Goal: Information Seeking & Learning: Learn about a topic

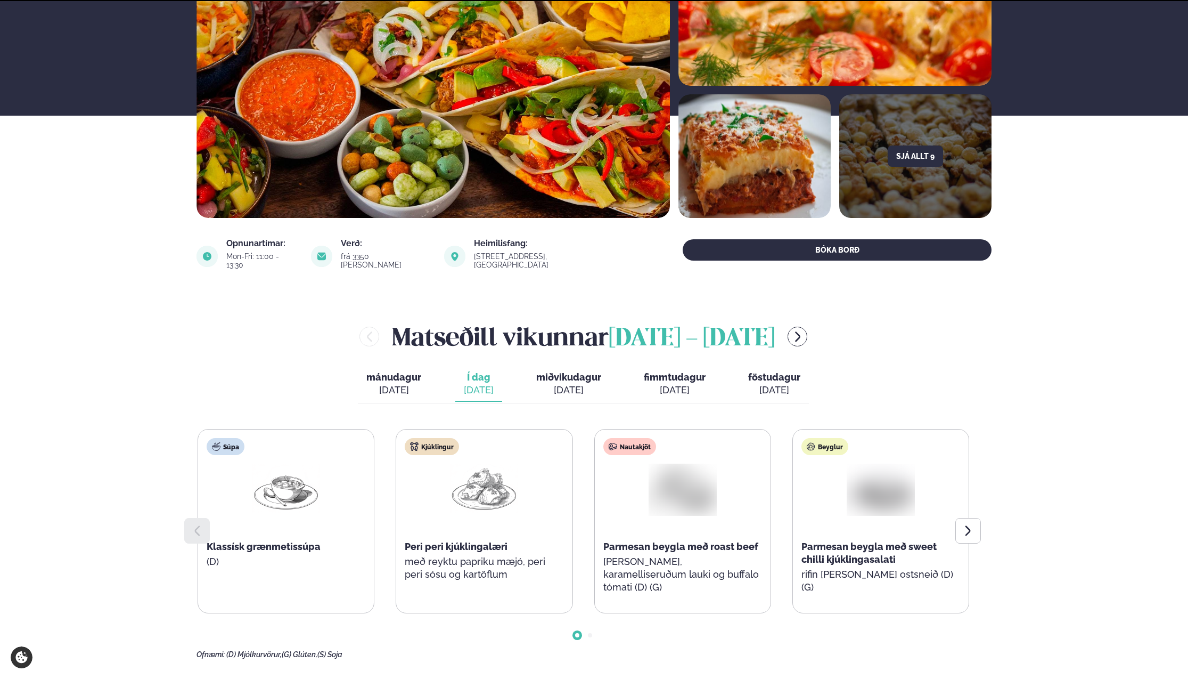
scroll to position [168, 0]
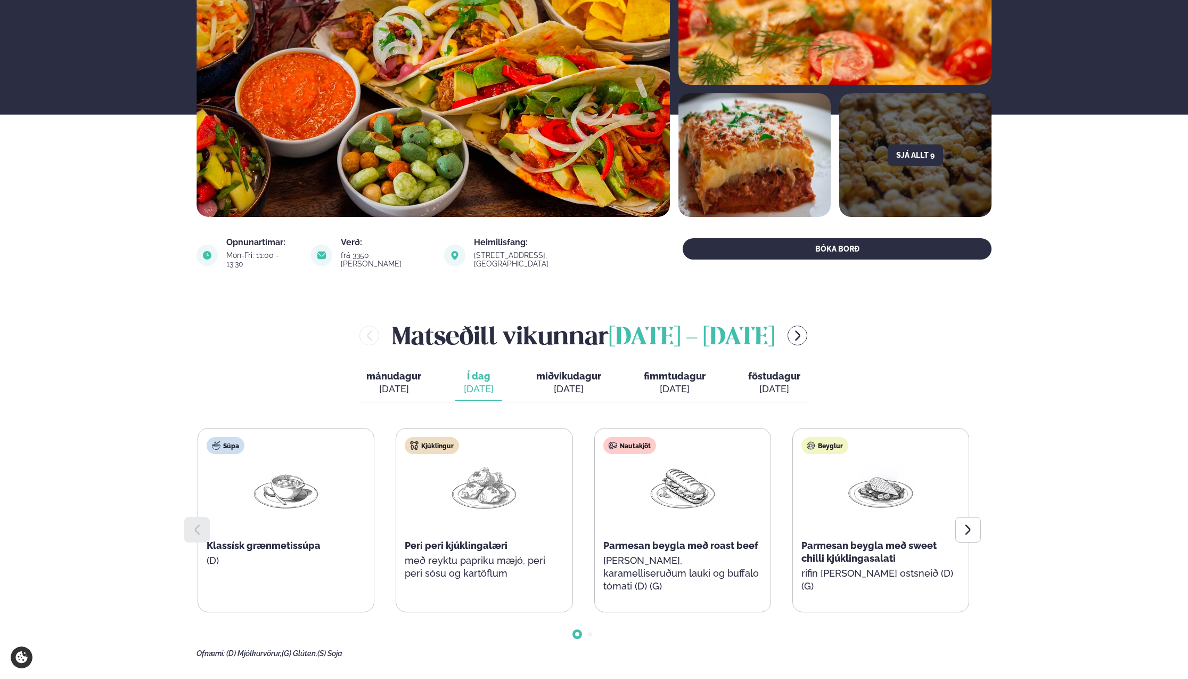
click at [580, 382] on div "[DATE]" at bounding box center [568, 388] width 65 height 13
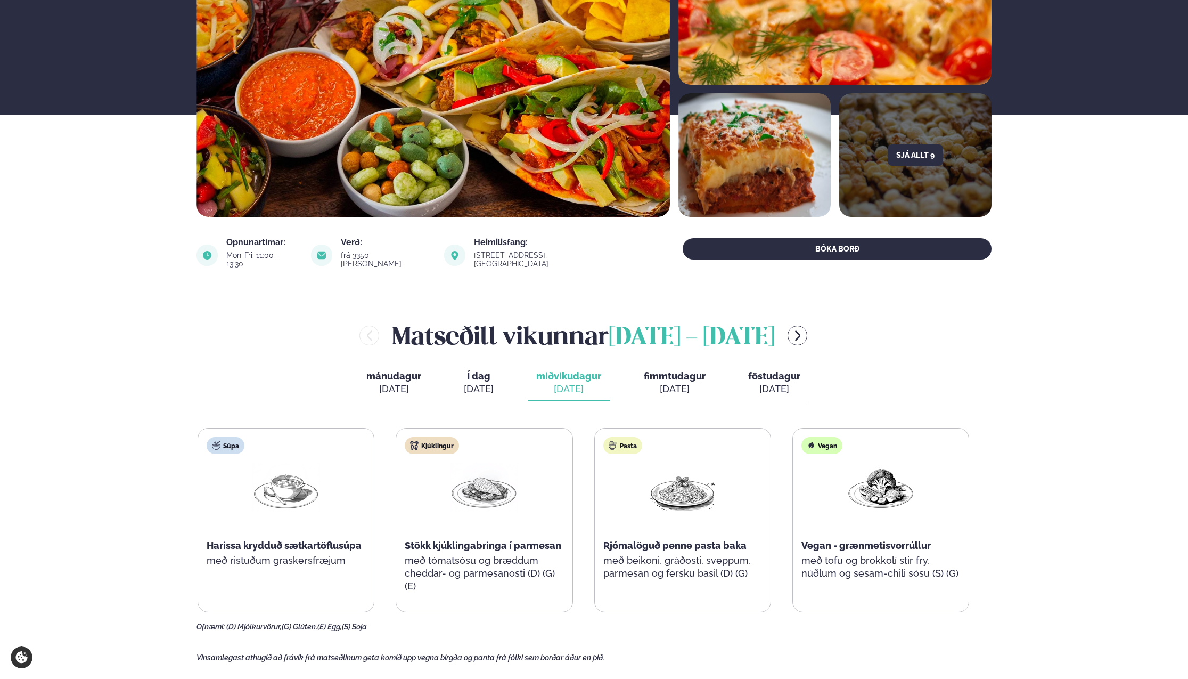
click at [662, 370] on span "fimmtudagur" at bounding box center [675, 375] width 62 height 11
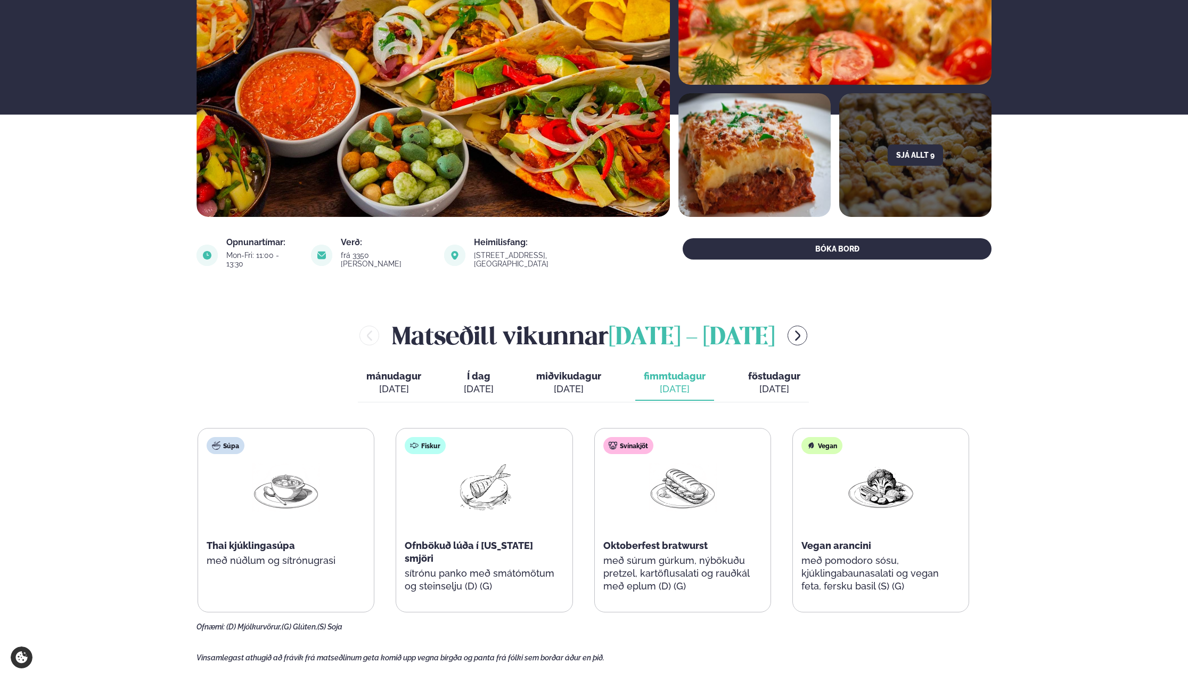
click at [768, 370] on span "föstudagur" at bounding box center [774, 375] width 52 height 11
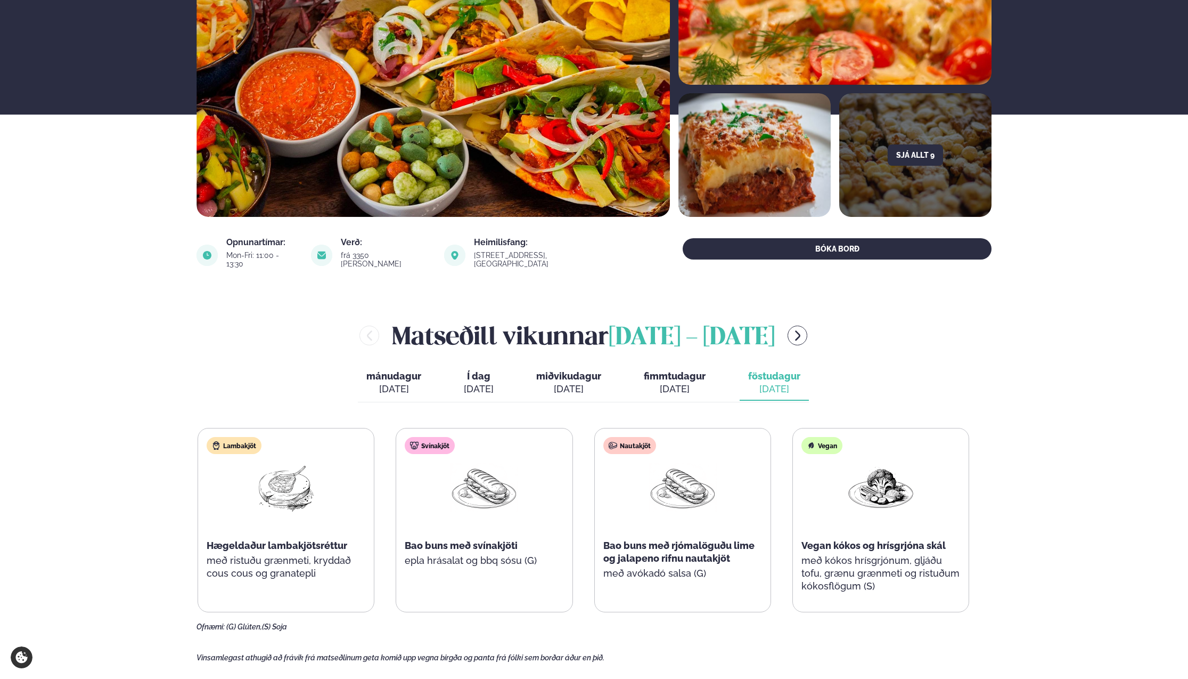
click at [690, 382] on div "[DATE]" at bounding box center [675, 388] width 62 height 13
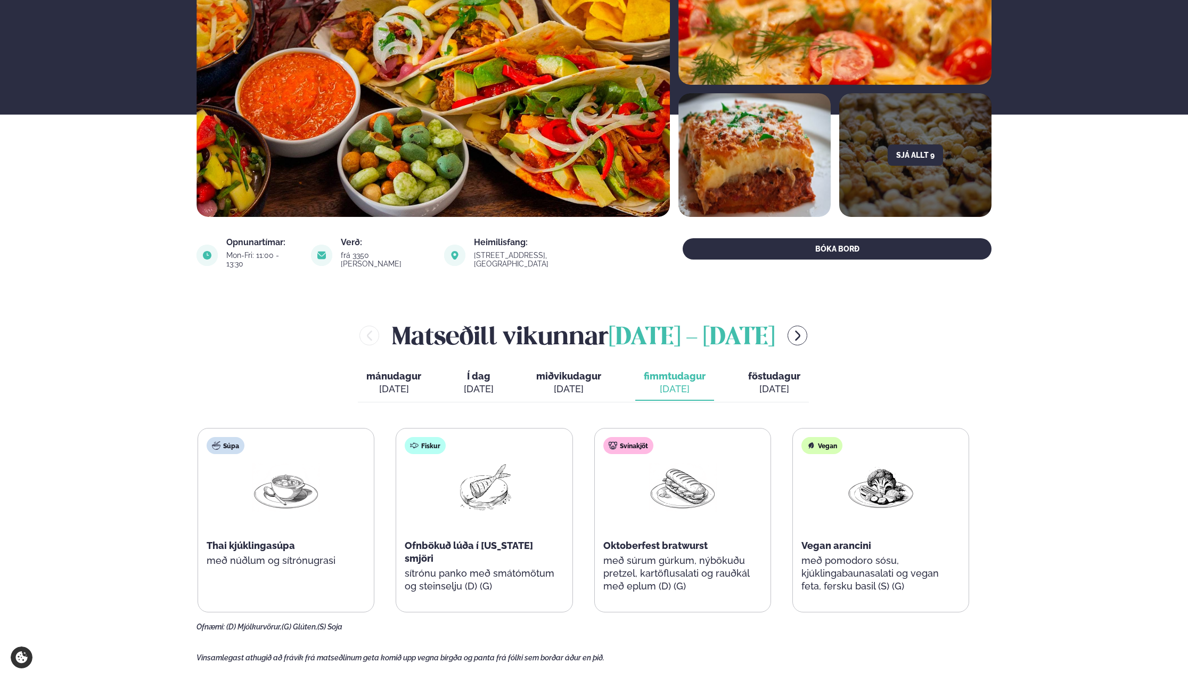
click at [785, 382] on div "[DATE]" at bounding box center [774, 388] width 52 height 13
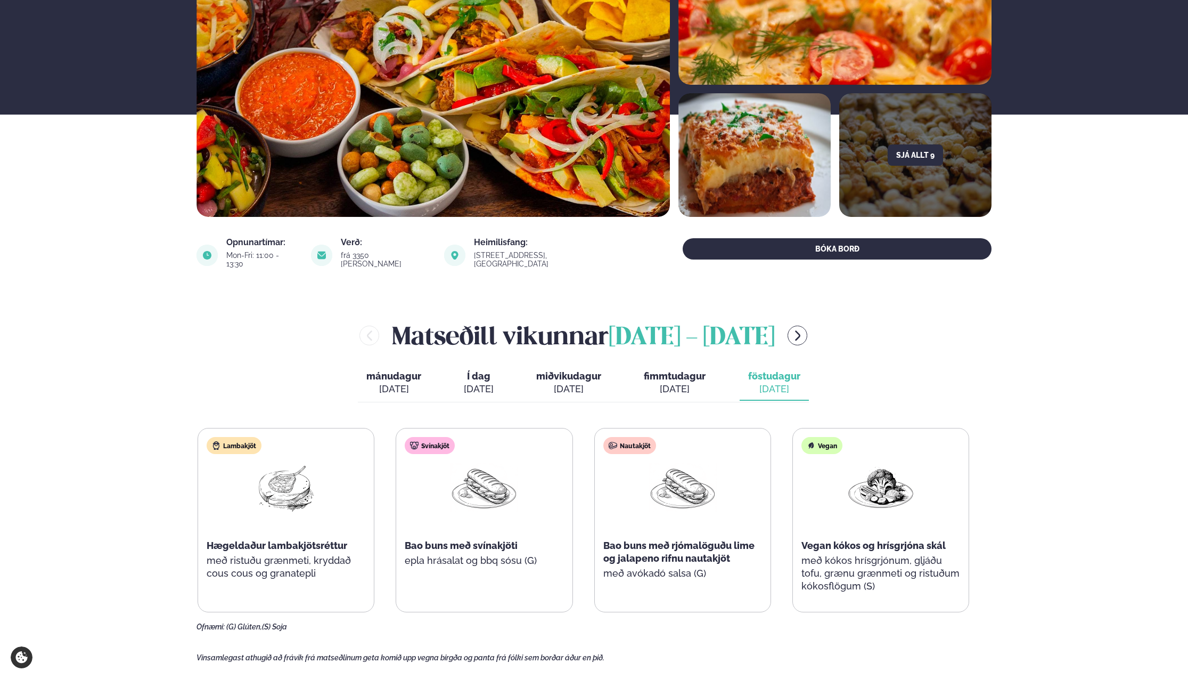
click at [670, 371] on span "fimmtudagur" at bounding box center [675, 375] width 62 height 11
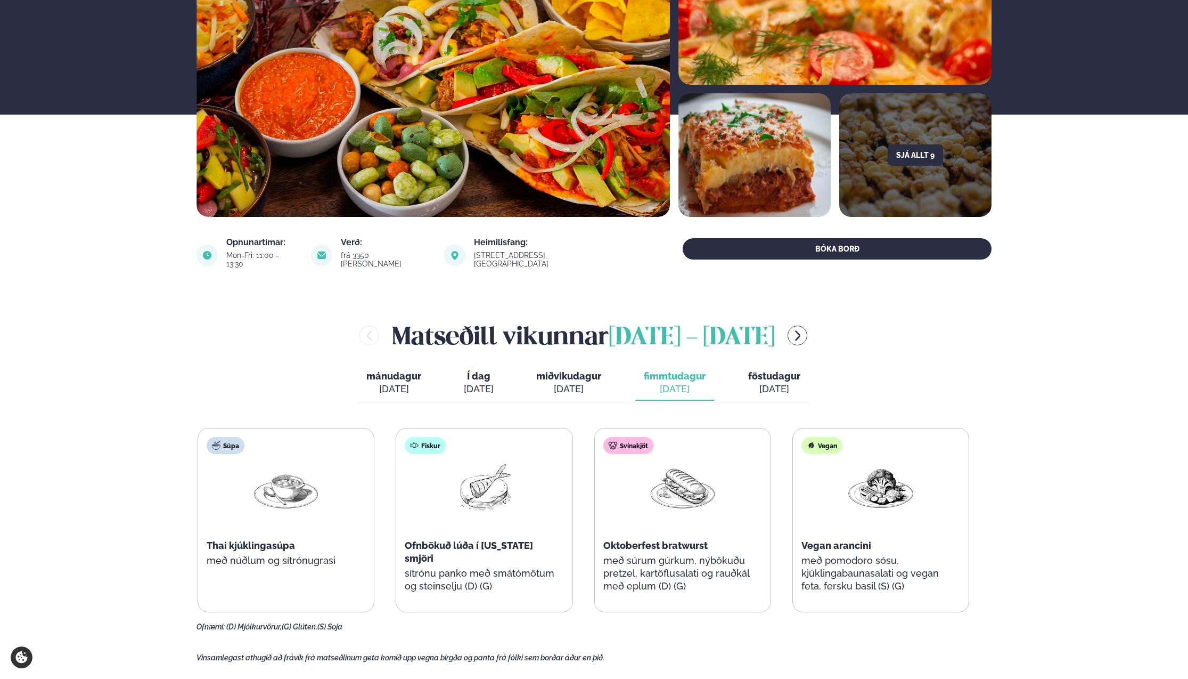
click at [569, 382] on div "[DATE]" at bounding box center [568, 388] width 65 height 13
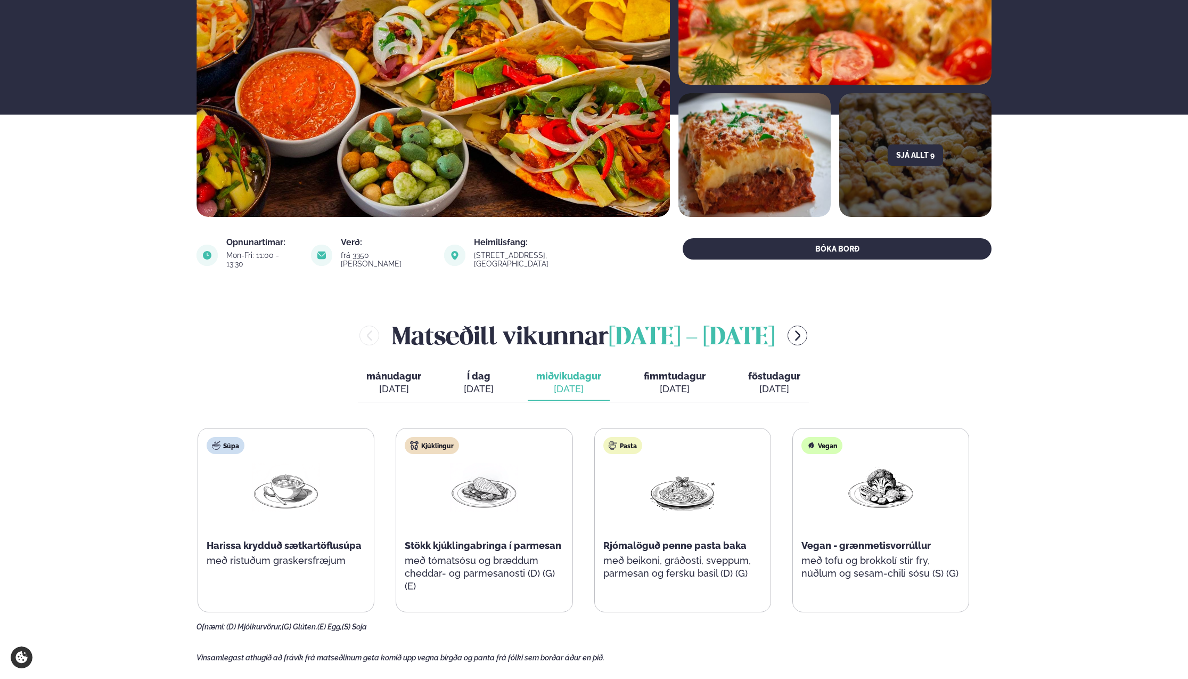
click at [697, 554] on p "með beikoni, gráðosti, sveppum, parmesan og fersku basil (D) (G)" at bounding box center [682, 567] width 159 height 26
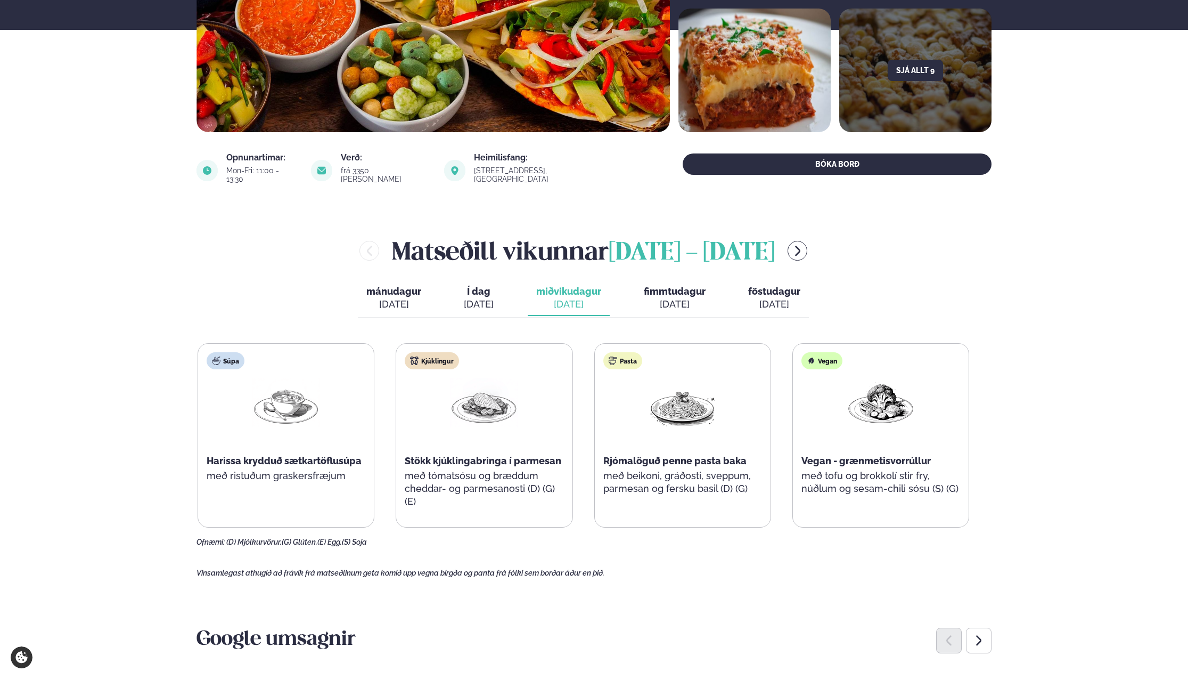
scroll to position [0, 0]
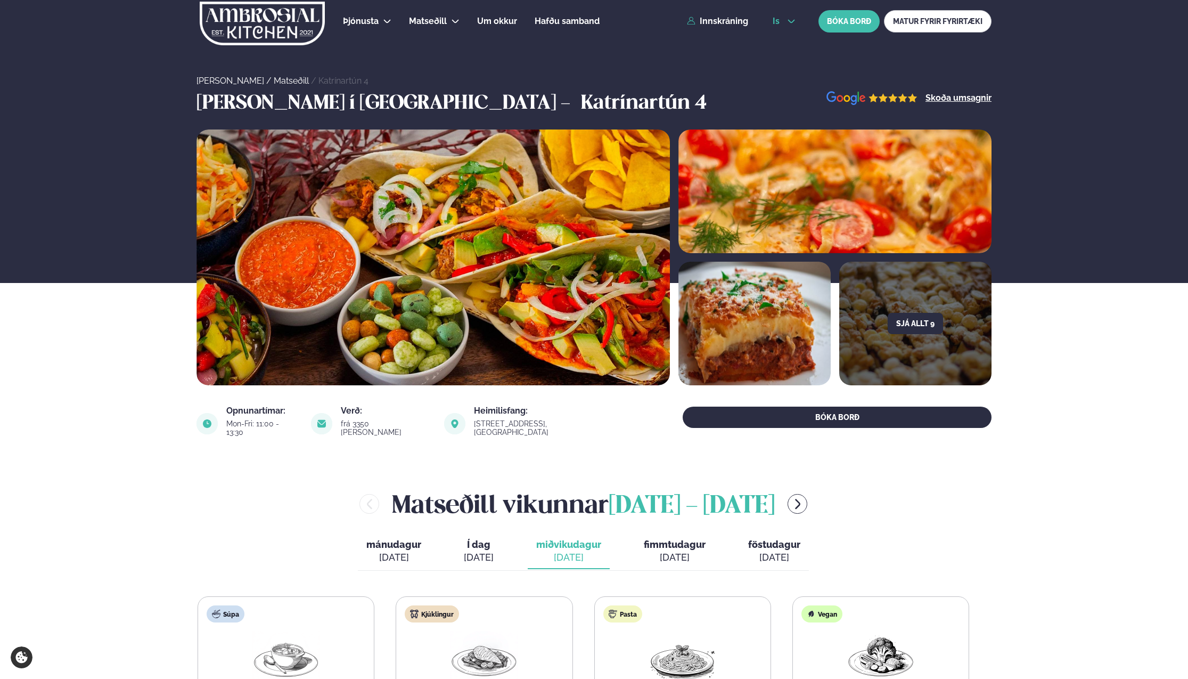
click at [794, 20] on icon at bounding box center [791, 21] width 9 height 9
click at [1089, 377] on div "Sjá allt 9" at bounding box center [594, 257] width 1188 height 256
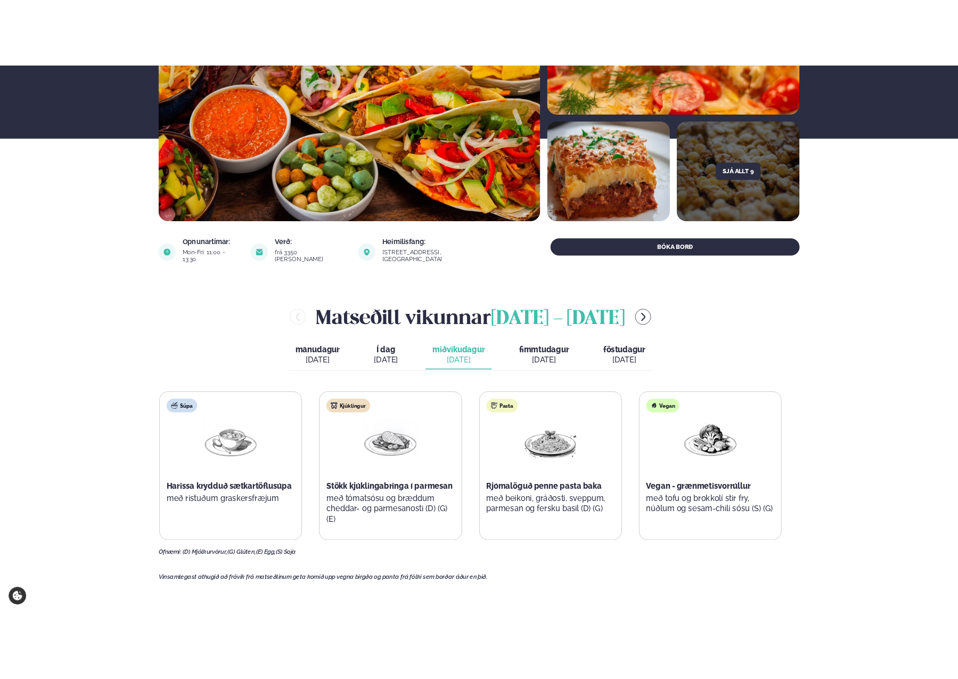
scroll to position [194, 0]
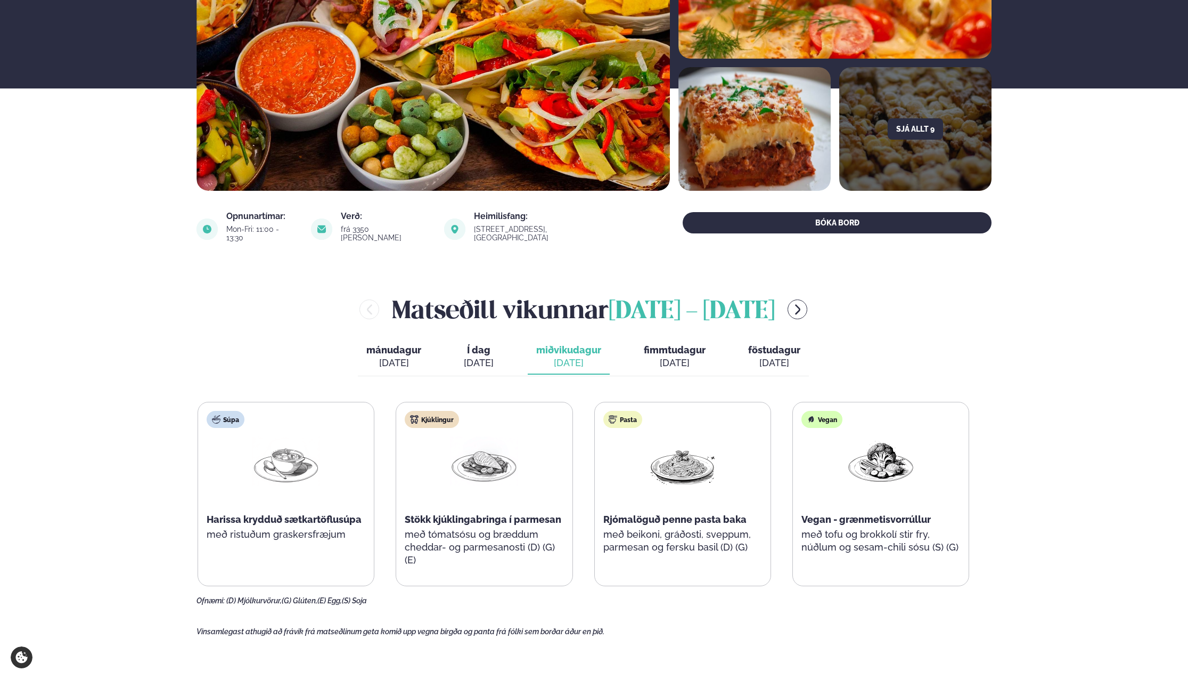
click at [486, 347] on span "Í dag" at bounding box center [479, 350] width 30 height 13
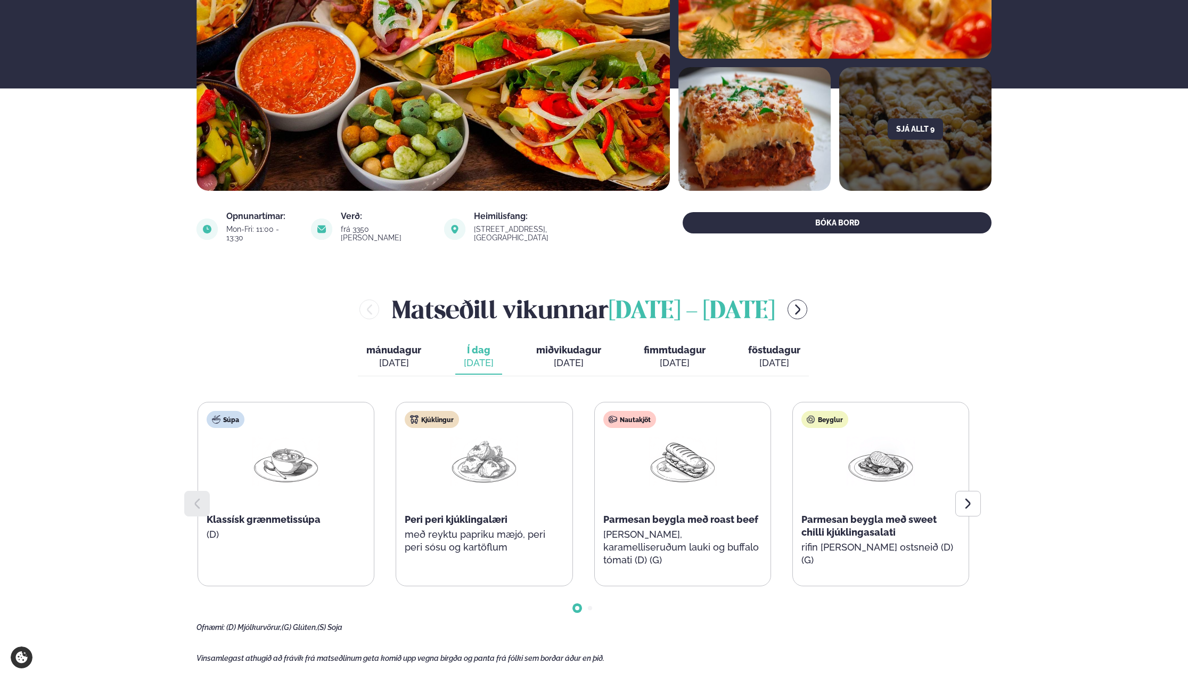
click at [575, 344] on span "miðvikudagur" at bounding box center [568, 349] width 65 height 11
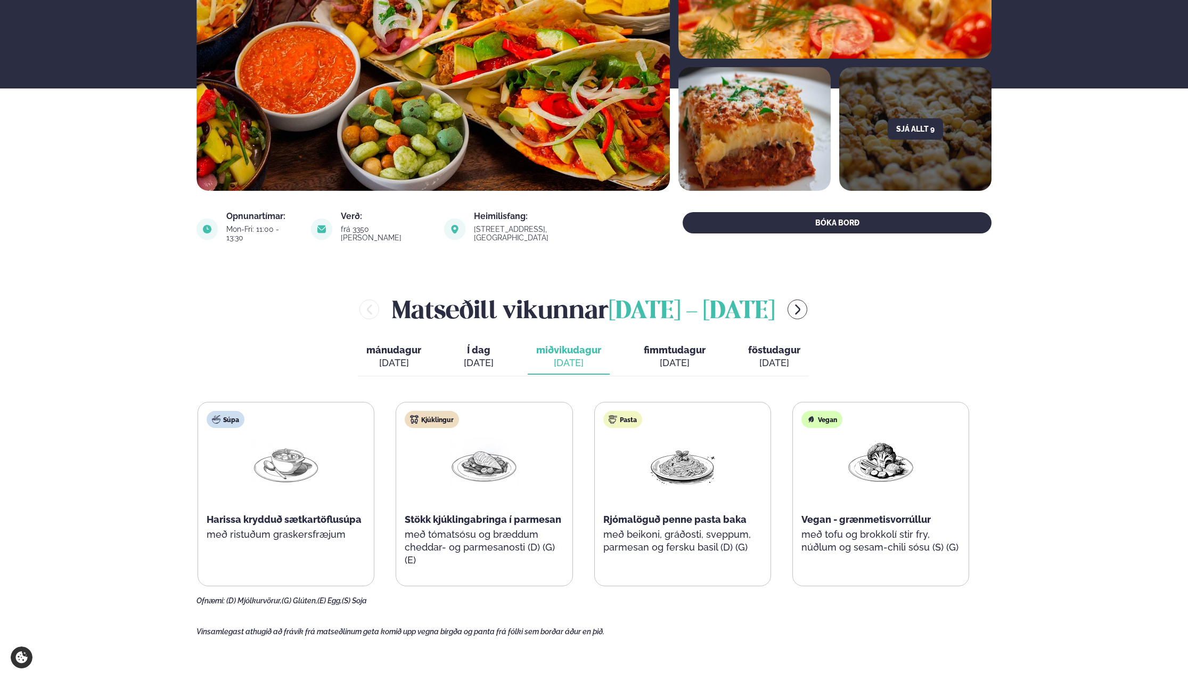
click at [676, 344] on span "fimmtudagur" at bounding box center [675, 349] width 62 height 11
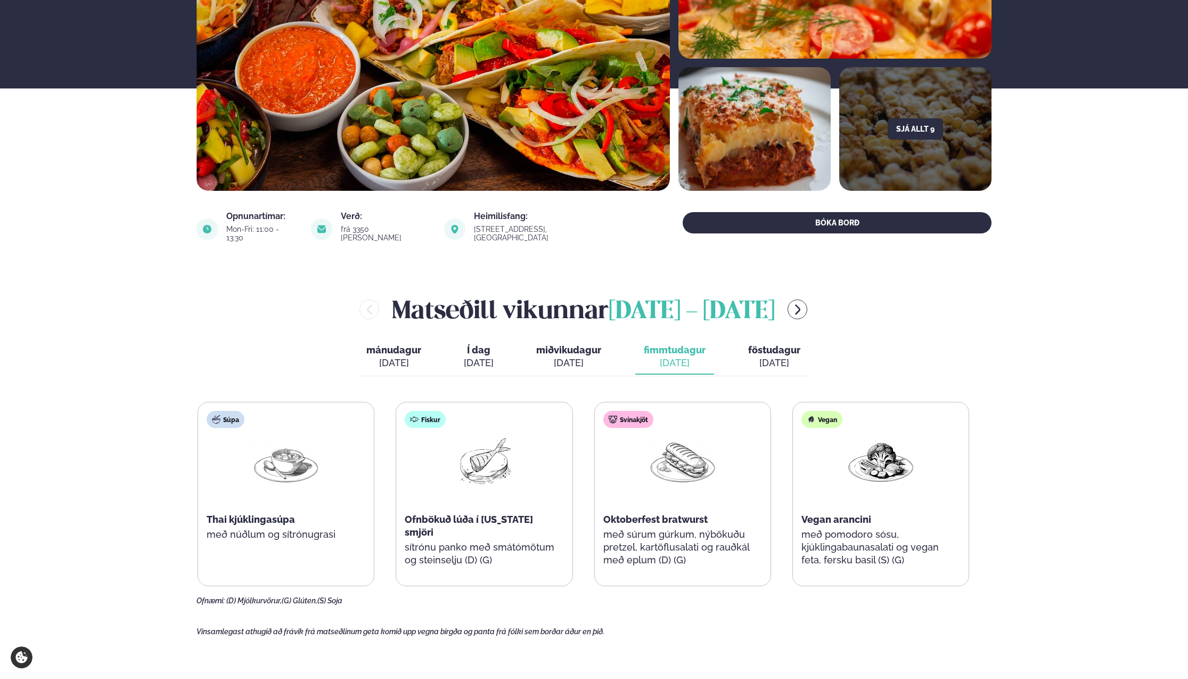
click at [767, 347] on button "föstudagur fös. [DATE]" at bounding box center [774, 356] width 69 height 35
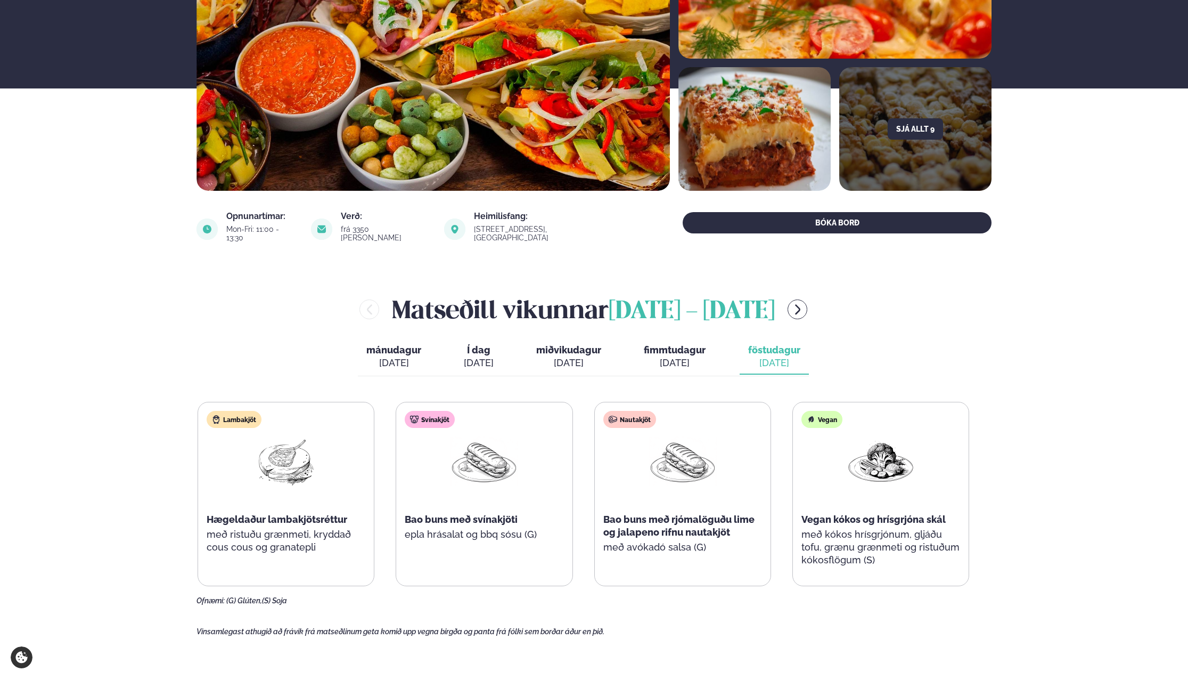
click at [282, 469] on img at bounding box center [286, 461] width 68 height 50
click at [654, 356] on div "[DATE]" at bounding box center [675, 362] width 62 height 13
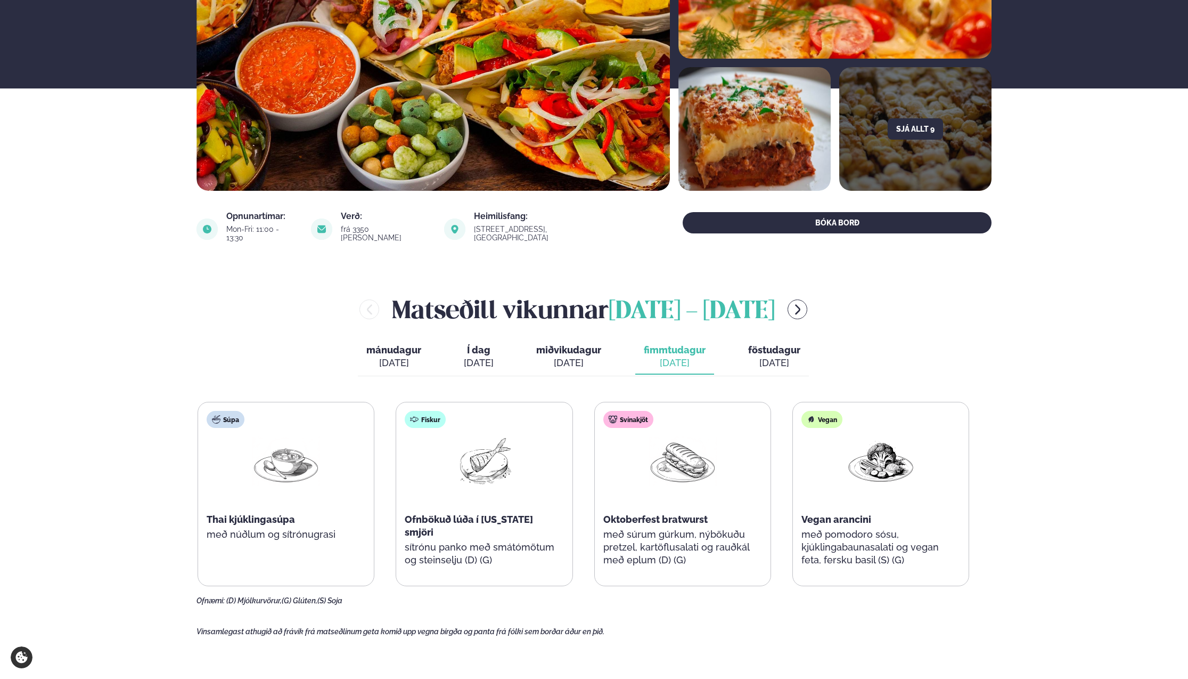
click at [574, 356] on div "[DATE]" at bounding box center [568, 362] width 65 height 13
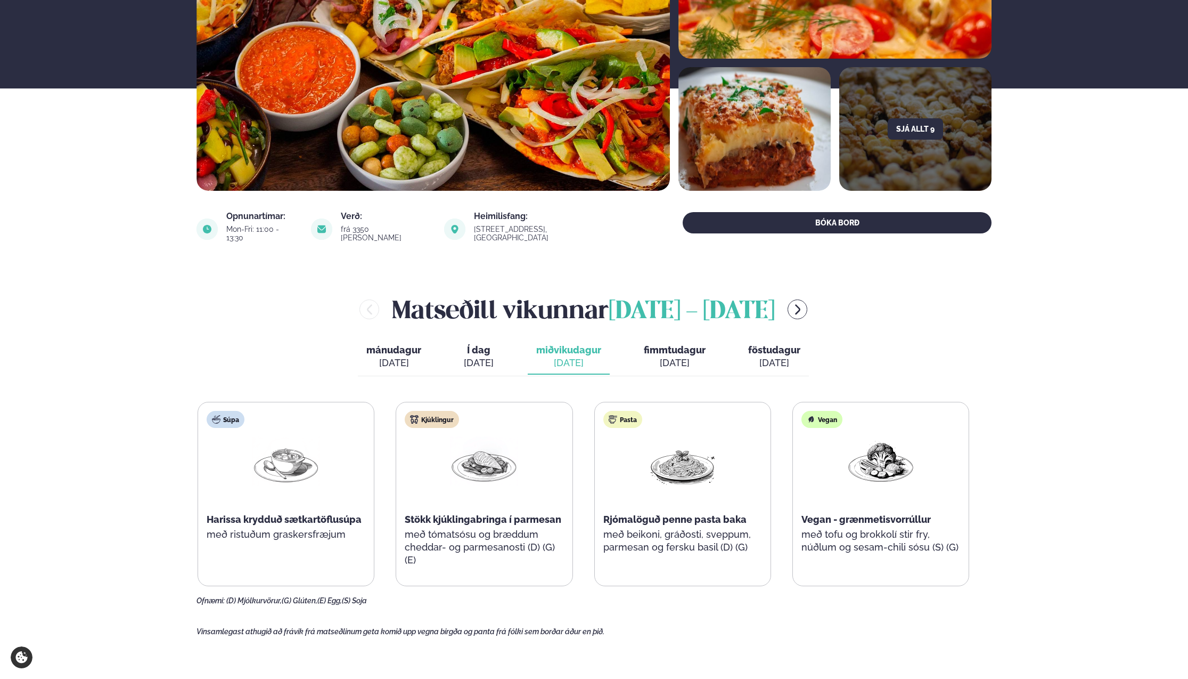
click at [469, 347] on span "Í dag" at bounding box center [479, 350] width 30 height 13
